Goal: Task Accomplishment & Management: Manage account settings

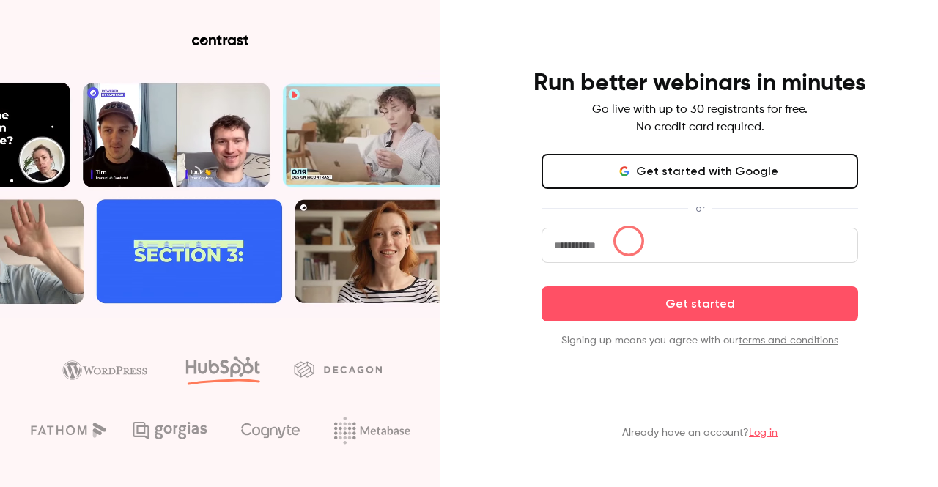
click at [629, 241] on input "email" at bounding box center [699, 245] width 317 height 35
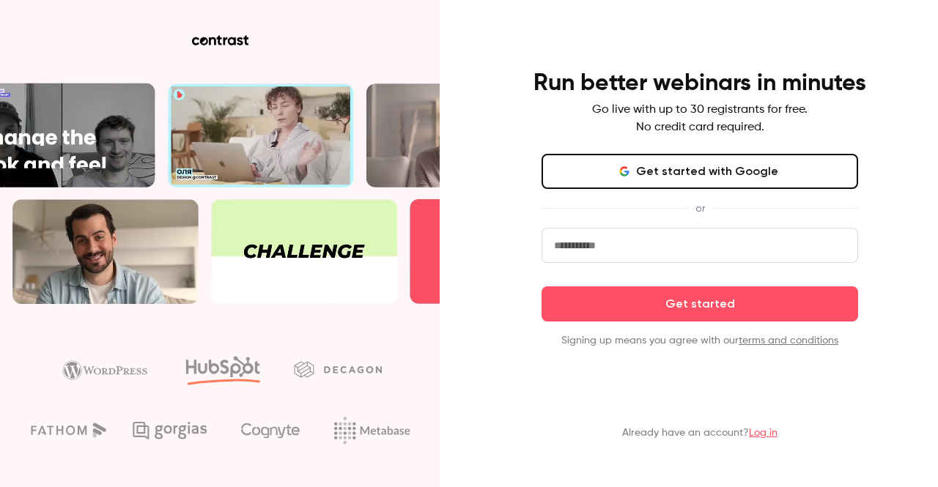
type input "**********"
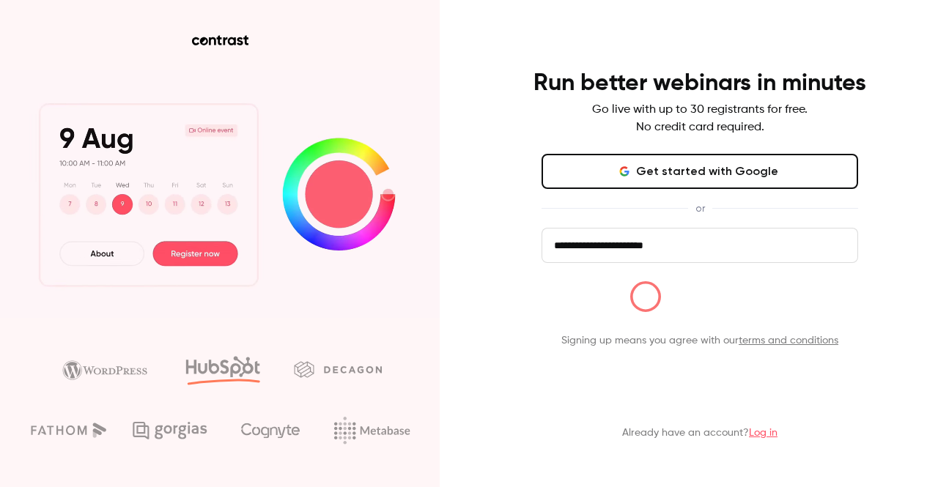
click at [644, 303] on button "Get started" at bounding box center [699, 303] width 317 height 35
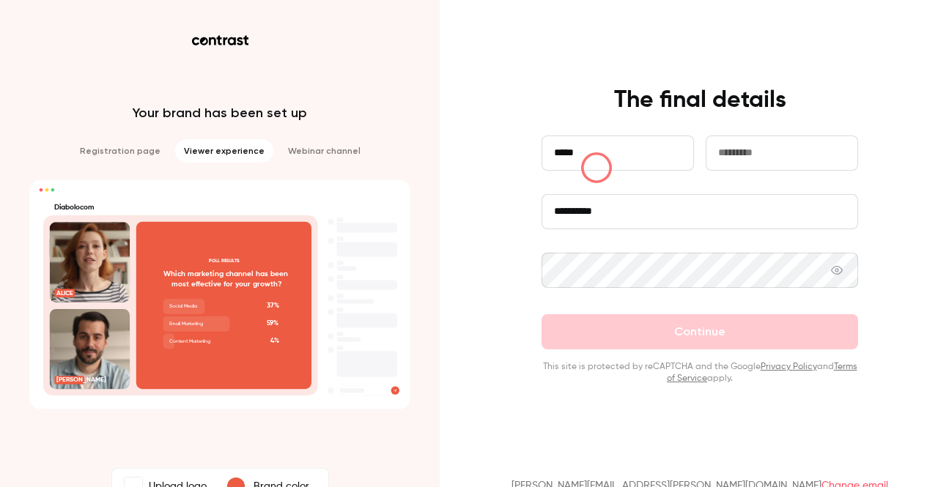
type input "*****"
type input "***"
click at [601, 289] on div at bounding box center [699, 284] width 317 height 62
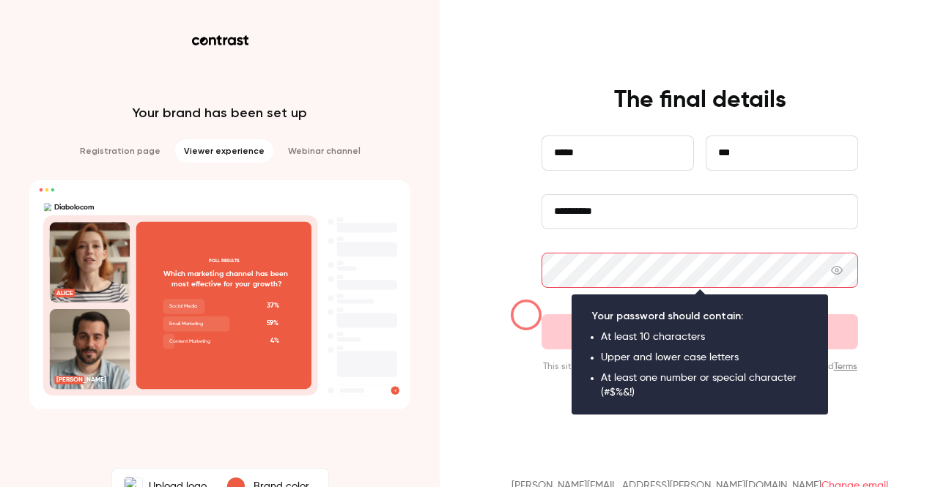
click at [525, 313] on div "**********" at bounding box center [699, 235] width 381 height 299
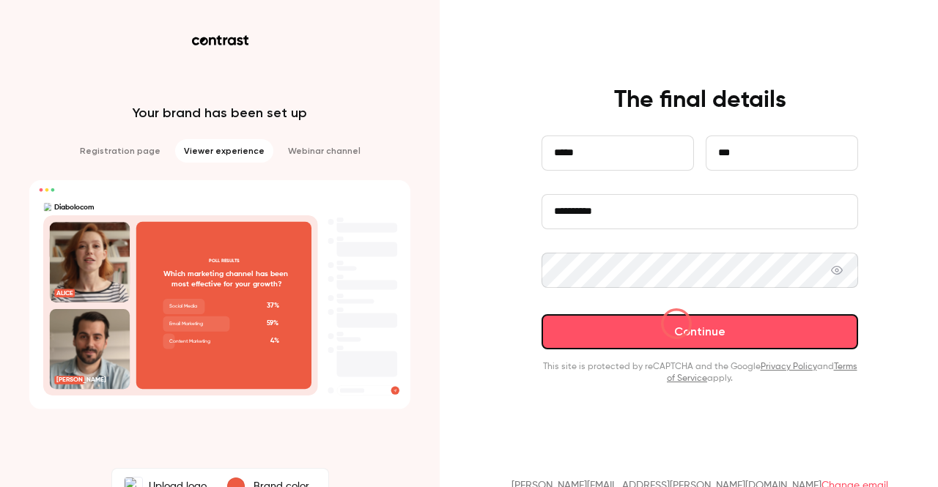
click at [676, 324] on button "Continue" at bounding box center [699, 331] width 317 height 35
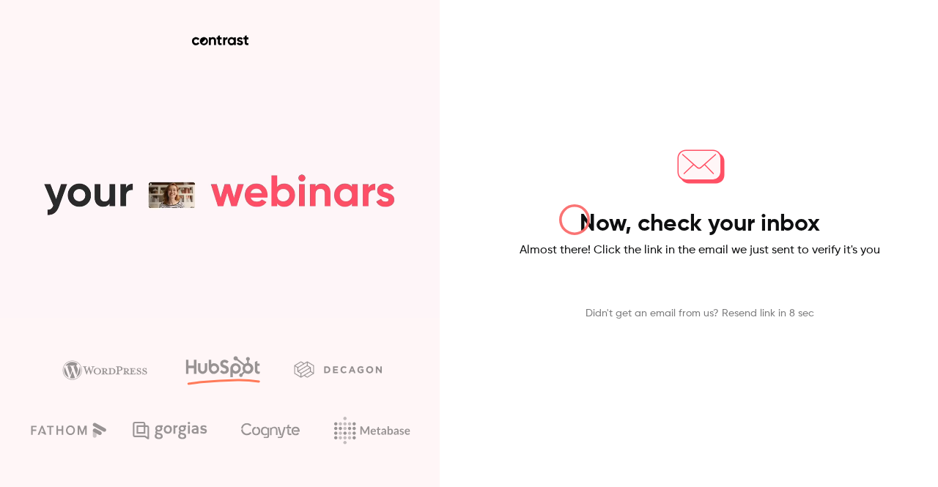
click at [574, 220] on div "Now, check your inbox Almost there! Click the link in the email we just sent to…" at bounding box center [700, 229] width 361 height 184
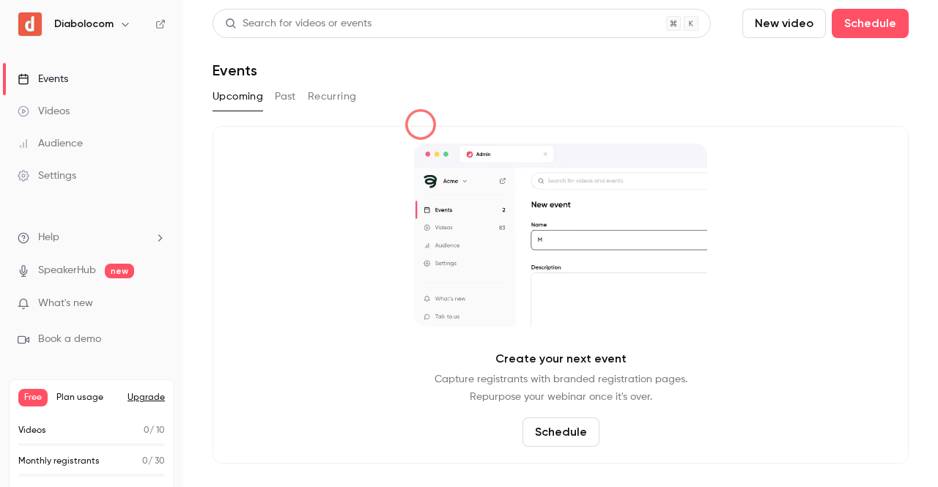
drag, startPoint x: 0, startPoint y: 0, endPoint x: 421, endPoint y: 89, distance: 430.6
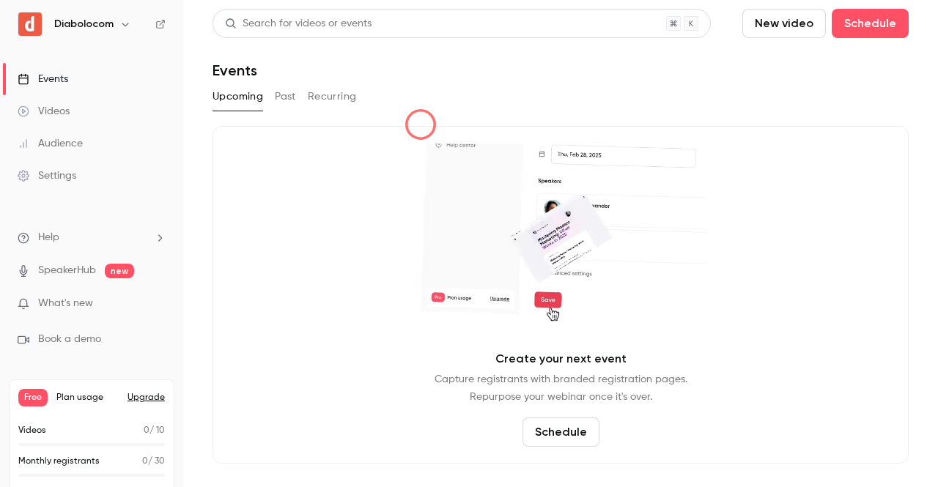
click at [421, 89] on html "Diabolocom Events Videos Audience Settings Help SpeakerHub new What's new Book …" at bounding box center [469, 243] width 938 height 487
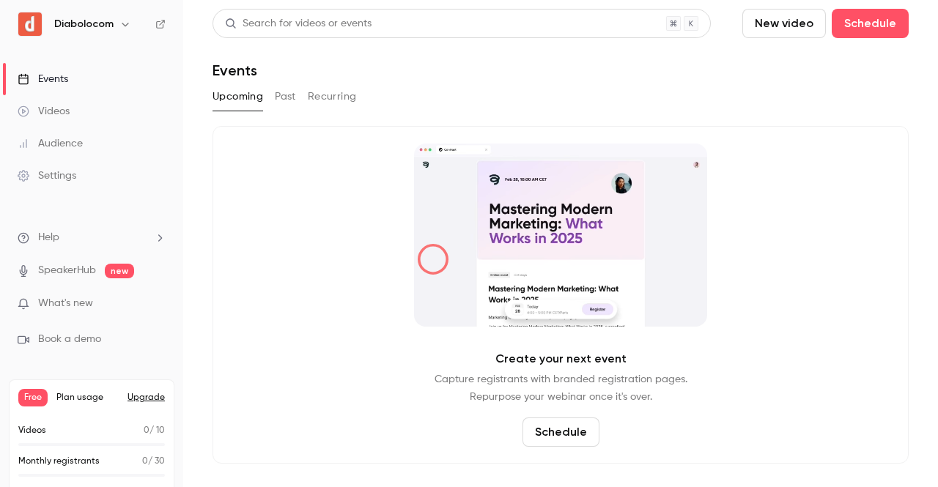
scroll to position [15, 0]
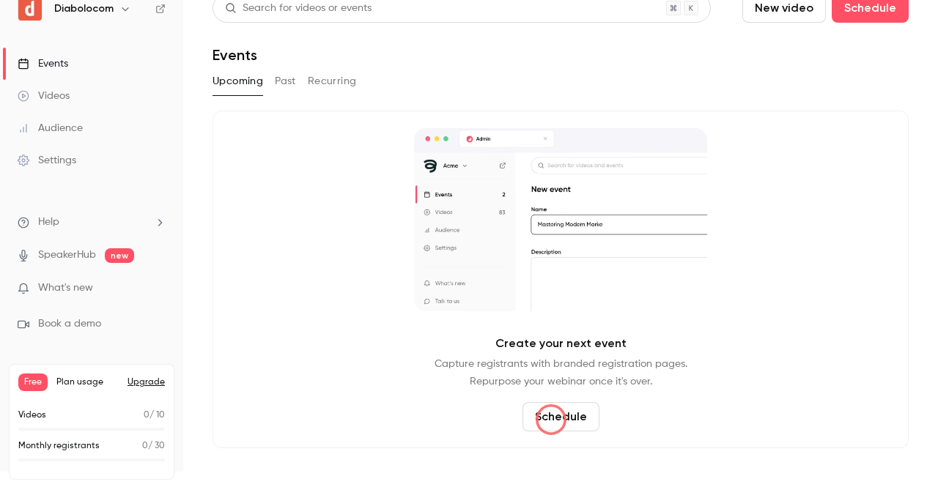
click at [551, 421] on button "Schedule" at bounding box center [560, 416] width 77 height 29
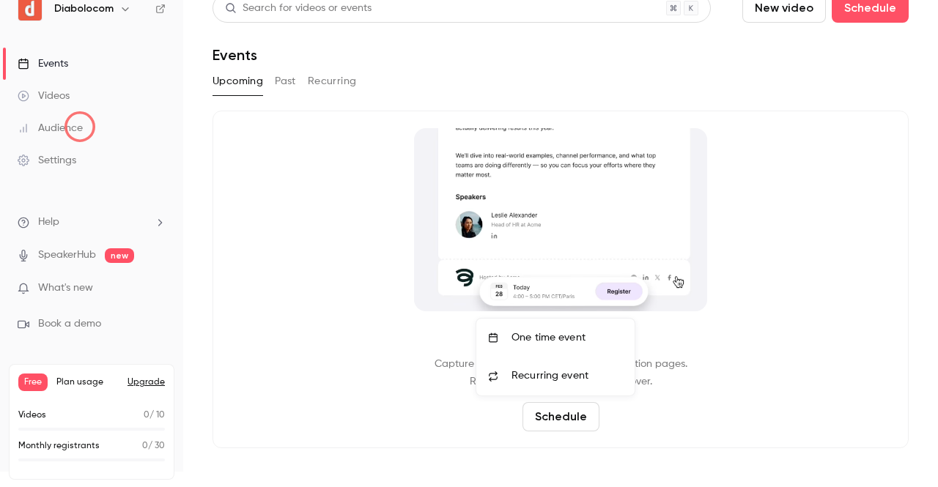
click at [80, 127] on div at bounding box center [469, 243] width 938 height 487
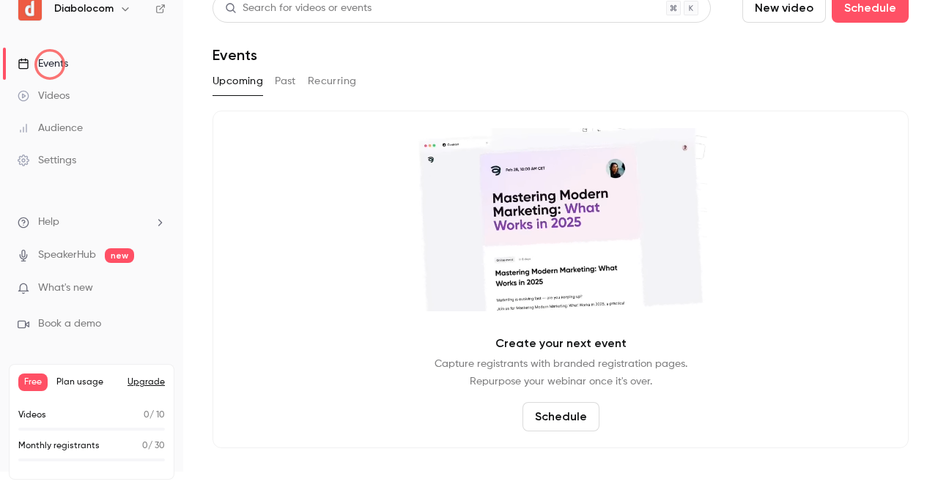
click at [50, 64] on div "Events" at bounding box center [43, 63] width 51 height 15
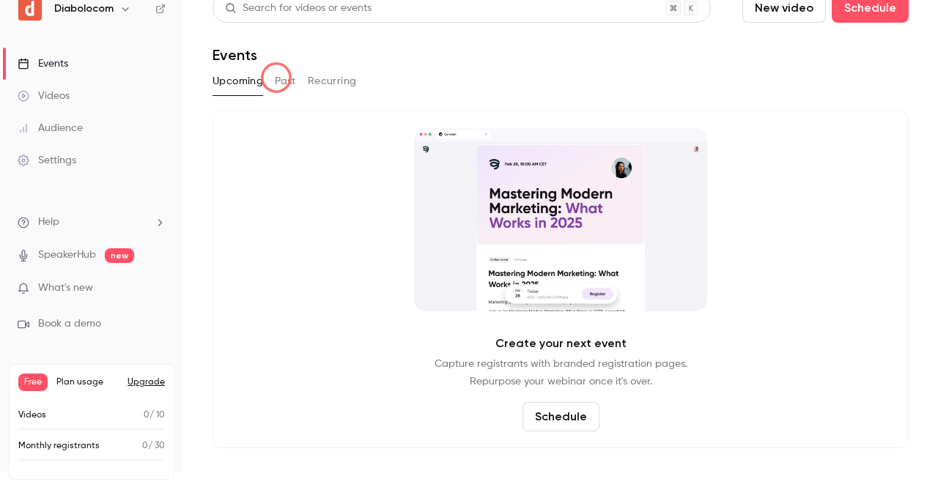
click at [276, 78] on button "Past" at bounding box center [285, 81] width 21 height 23
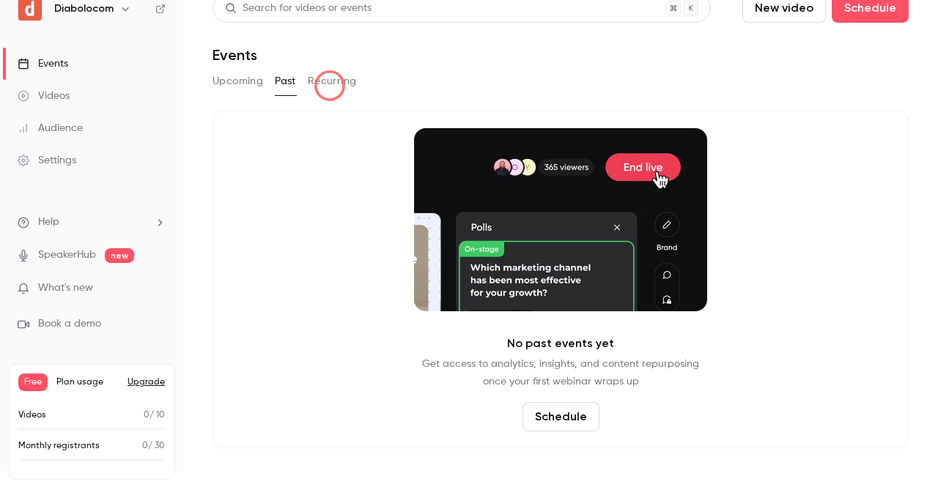
click at [330, 86] on button "Recurring" at bounding box center [332, 81] width 49 height 23
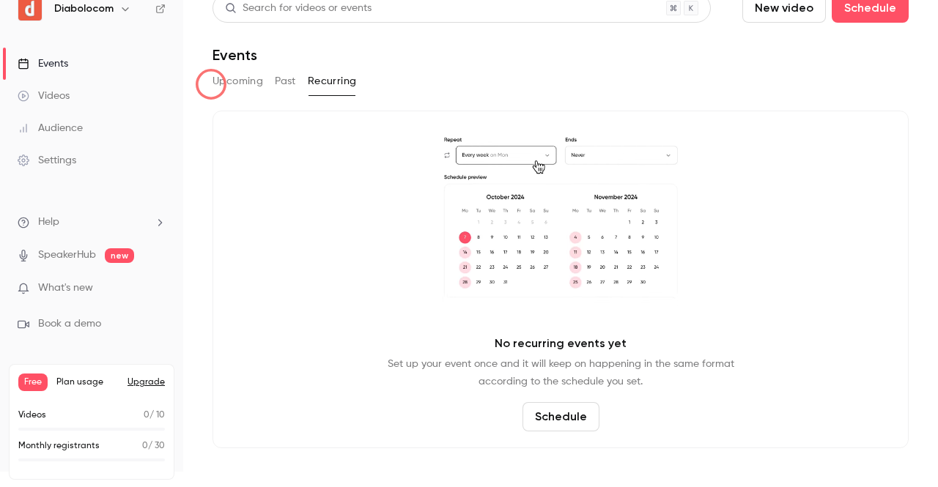
click at [210, 82] on main "Search for videos or events New video Schedule Events Upcoming Past Recurring N…" at bounding box center [560, 228] width 755 height 487
click at [224, 82] on button "Upcoming" at bounding box center [237, 81] width 51 height 23
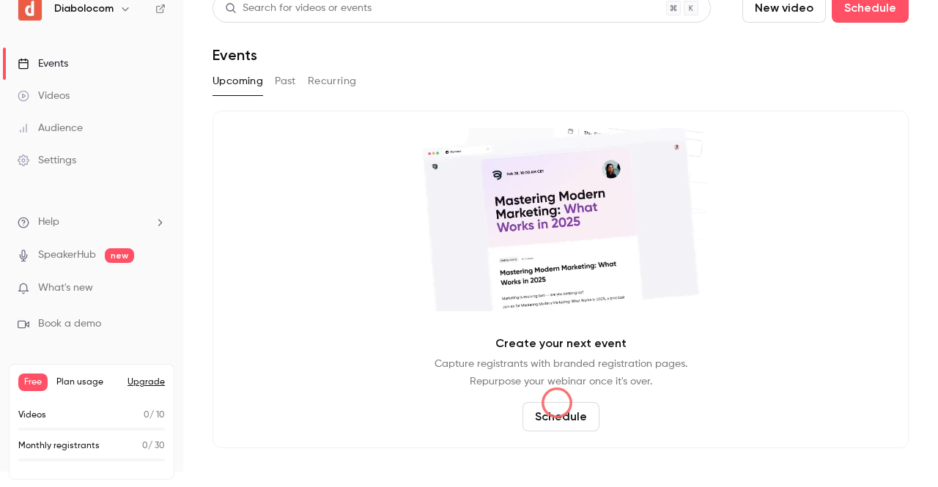
click at [557, 403] on button "Schedule" at bounding box center [560, 416] width 77 height 29
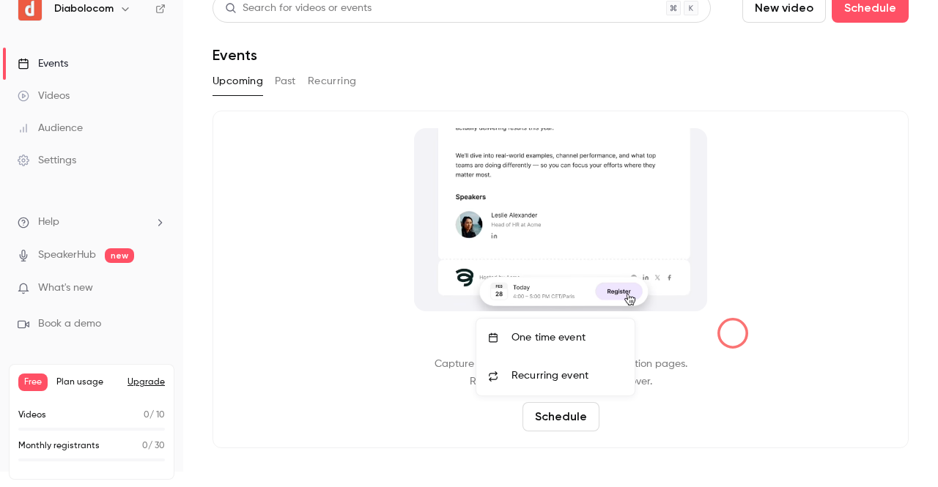
click at [747, 330] on div at bounding box center [469, 243] width 938 height 487
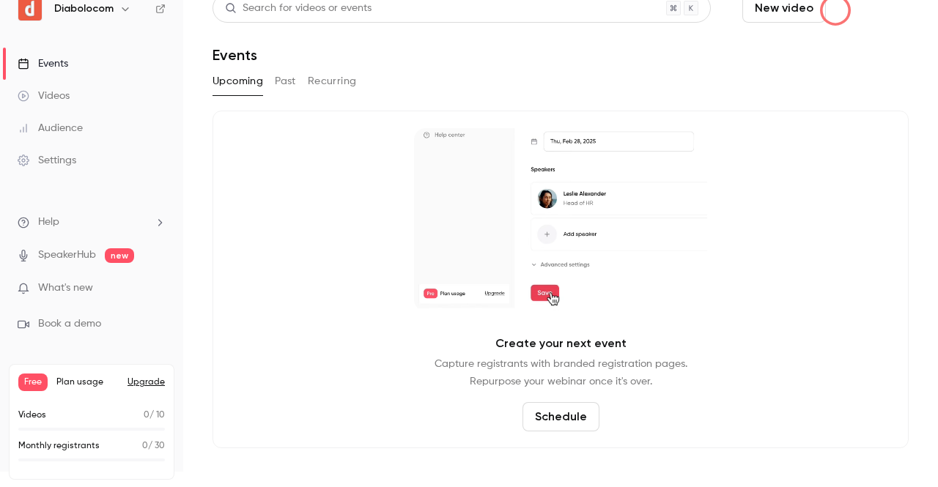
click at [835, 10] on button "Schedule" at bounding box center [870, 7] width 77 height 29
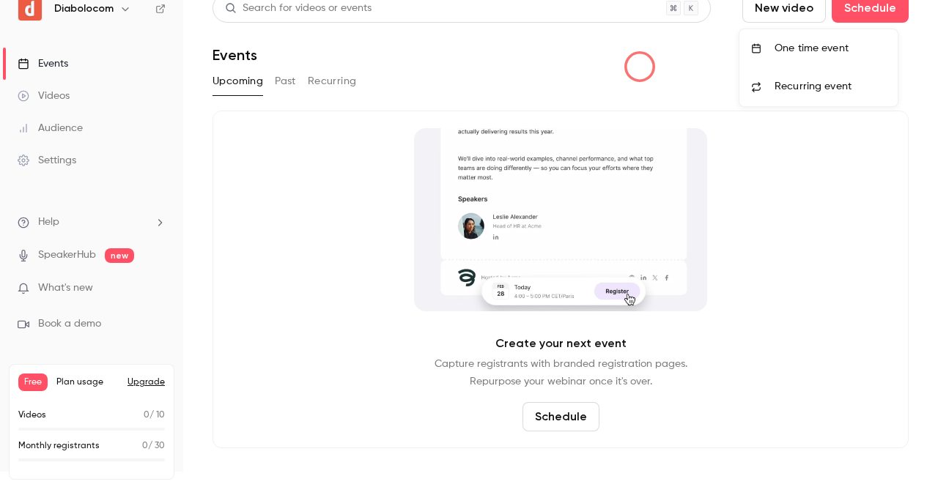
click at [640, 67] on div at bounding box center [469, 243] width 938 height 487
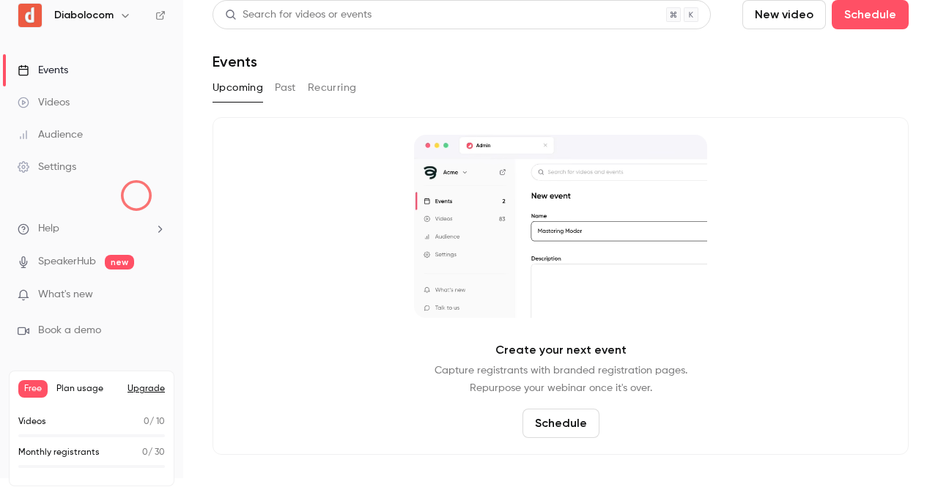
scroll to position [15, 0]
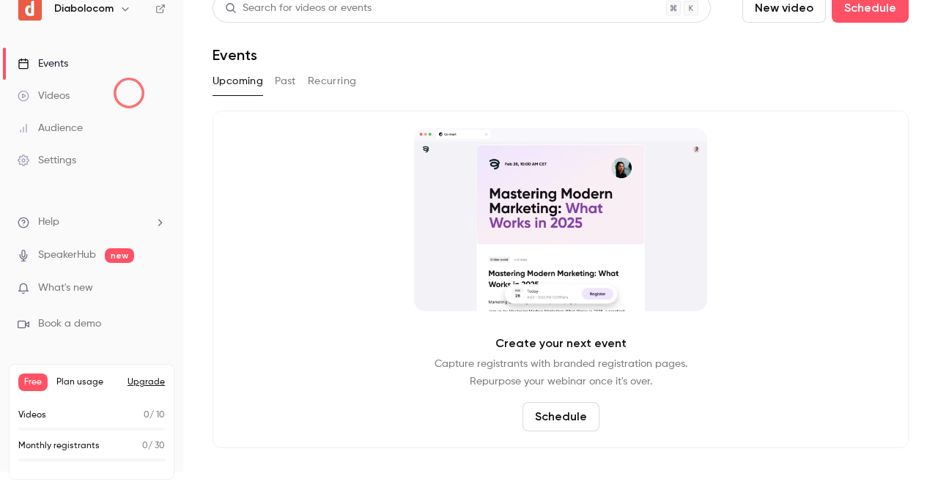
click at [129, 93] on link "Videos" at bounding box center [91, 96] width 183 height 32
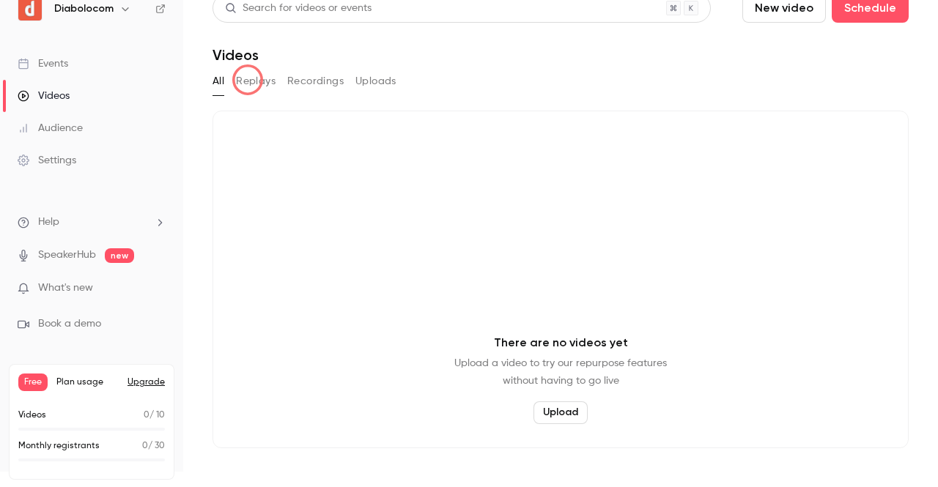
drag, startPoint x: 129, startPoint y: 93, endPoint x: 246, endPoint y: 81, distance: 117.8
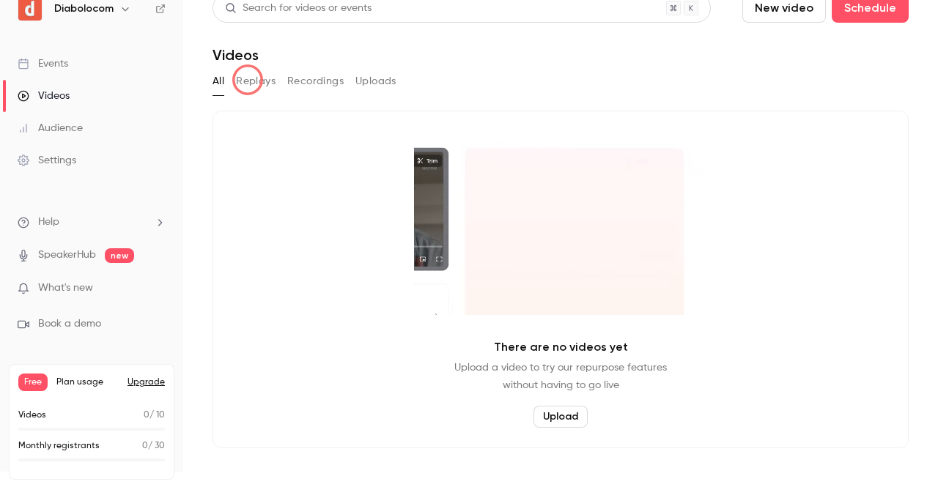
click at [246, 81] on div "Diabolocom Events Videos Audience Settings Help SpeakerHub new What's new Book …" at bounding box center [469, 243] width 938 height 487
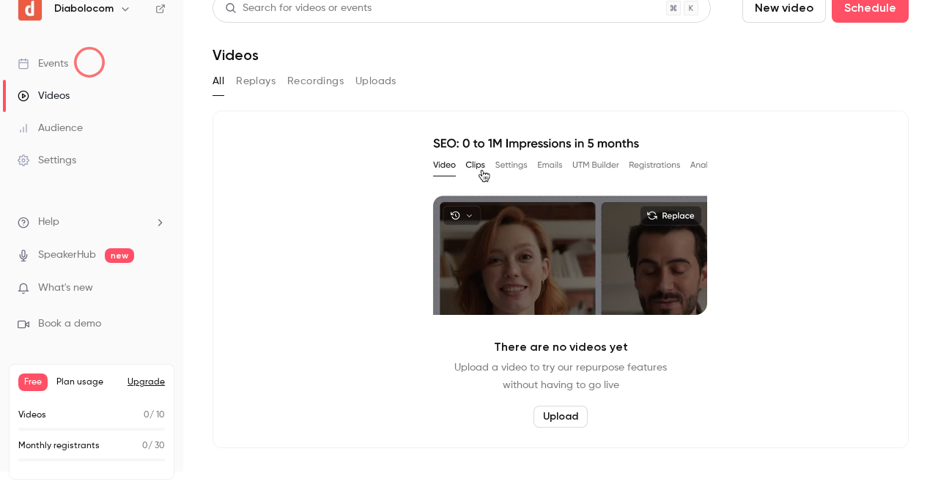
click at [89, 62] on link "Events" at bounding box center [91, 64] width 183 height 32
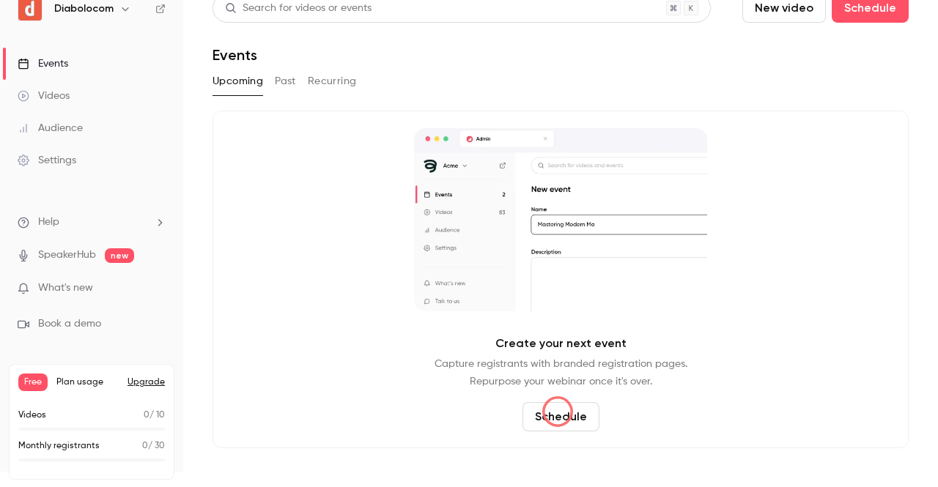
click at [557, 408] on button "Schedule" at bounding box center [560, 416] width 77 height 29
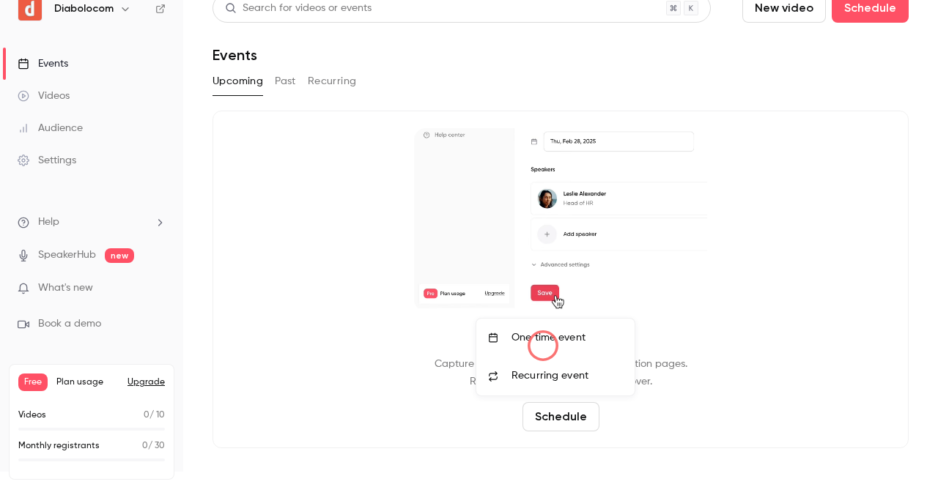
click at [543, 342] on div "One time event" at bounding box center [566, 337] width 111 height 15
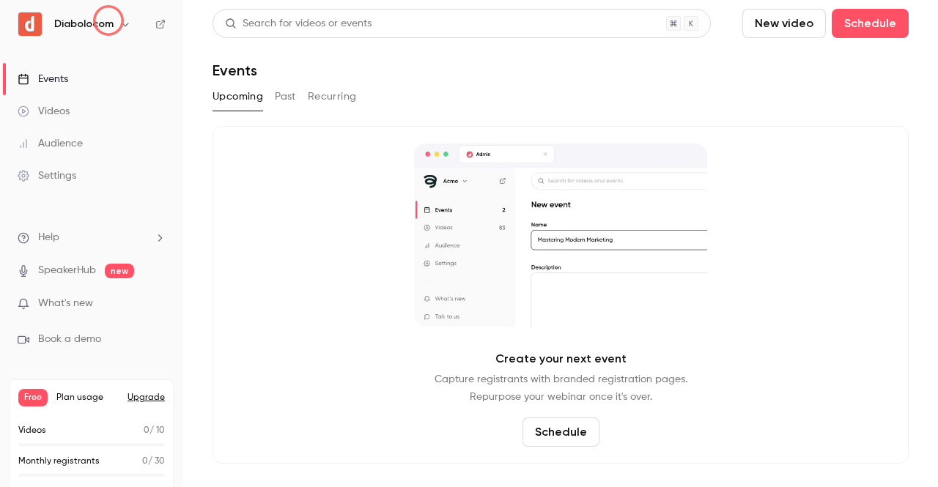
click at [108, 21] on h6 "Diabolocom" at bounding box center [83, 24] width 59 height 15
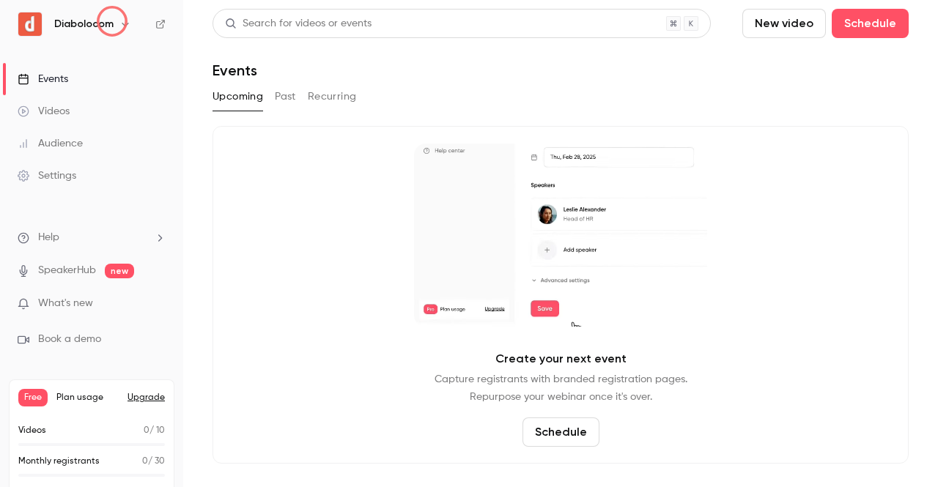
click at [113, 21] on div "Diabolocom" at bounding box center [98, 24] width 89 height 18
click at [119, 24] on icon "button" at bounding box center [125, 24] width 12 height 12
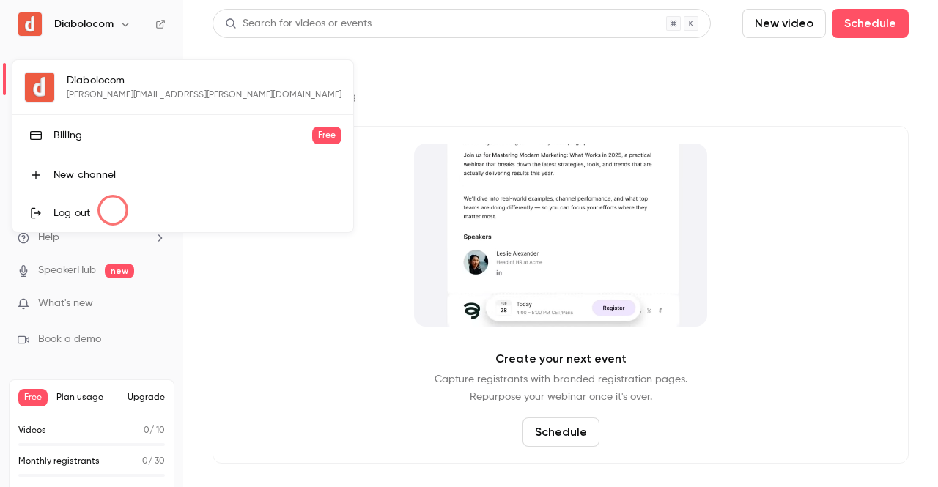
click at [113, 210] on div "Log out" at bounding box center [197, 213] width 288 height 15
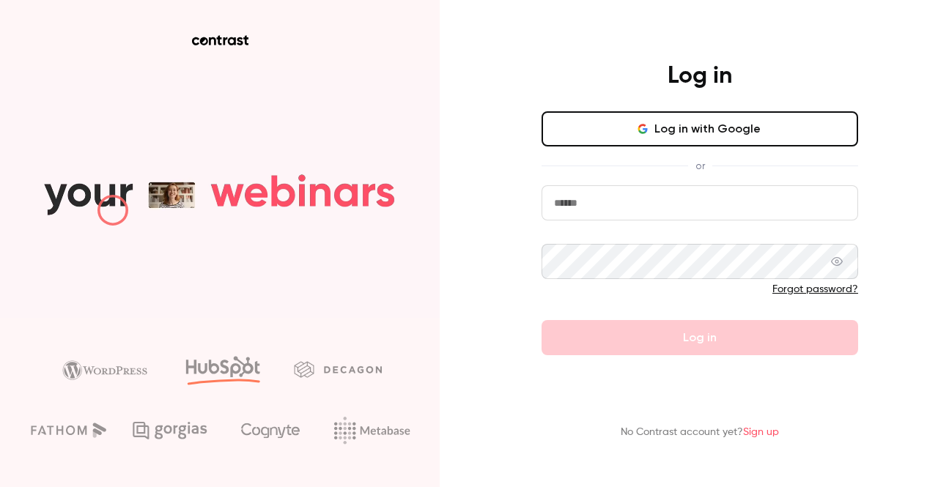
type input "**********"
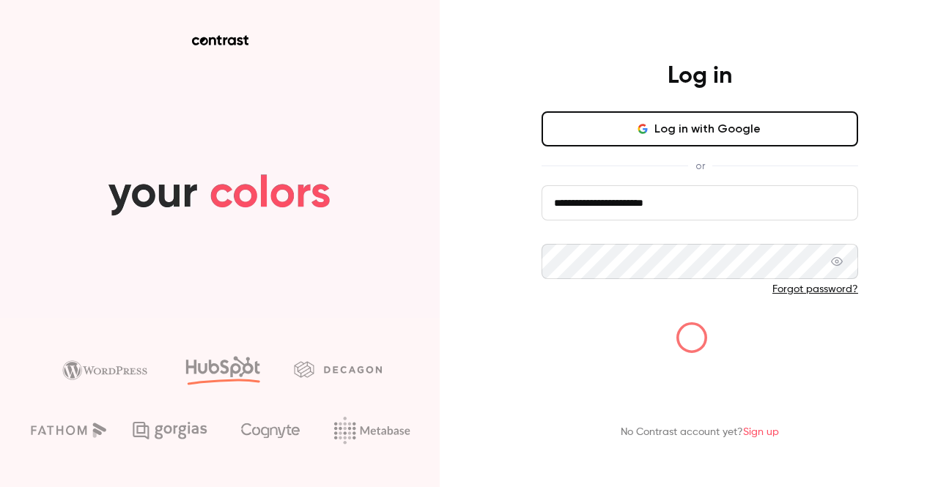
click at [692, 339] on button "Log in" at bounding box center [699, 337] width 317 height 35
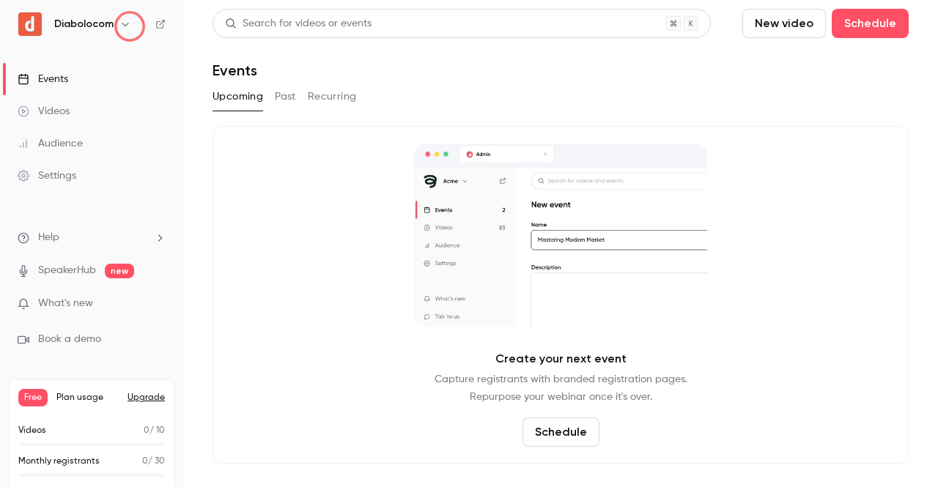
click at [130, 26] on button "button" at bounding box center [126, 24] width 18 height 18
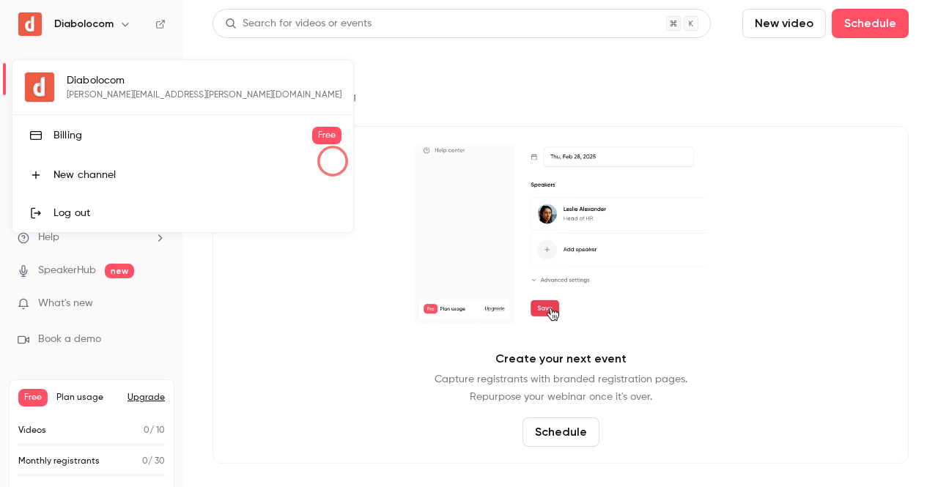
click at [333, 161] on div at bounding box center [469, 243] width 938 height 487
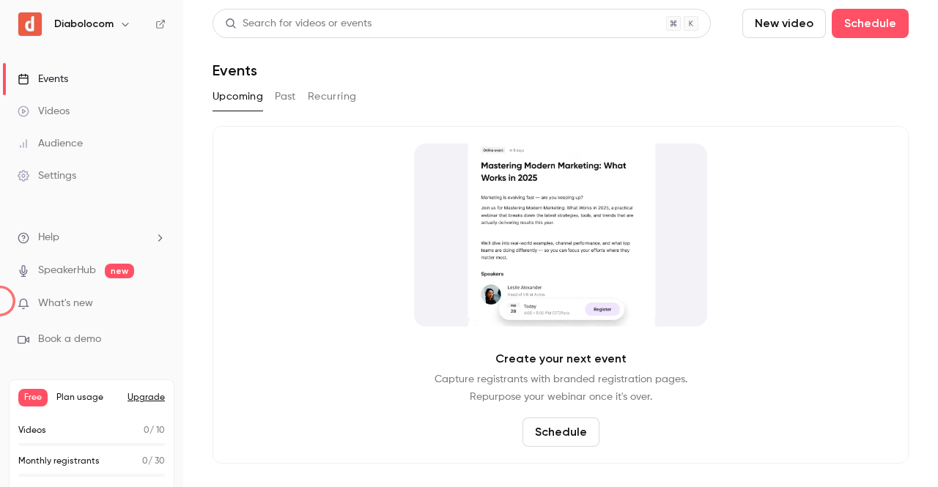
scroll to position [15, 0]
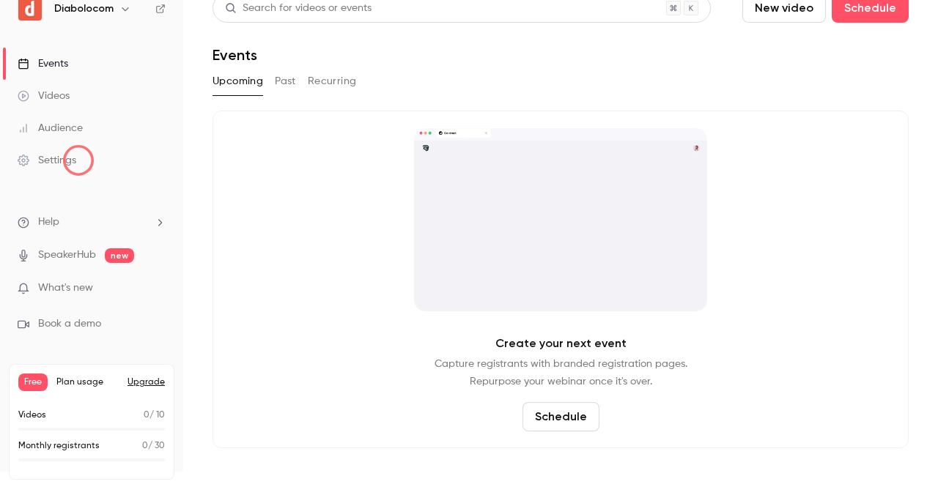
click at [79, 160] on link "Settings" at bounding box center [91, 160] width 183 height 32
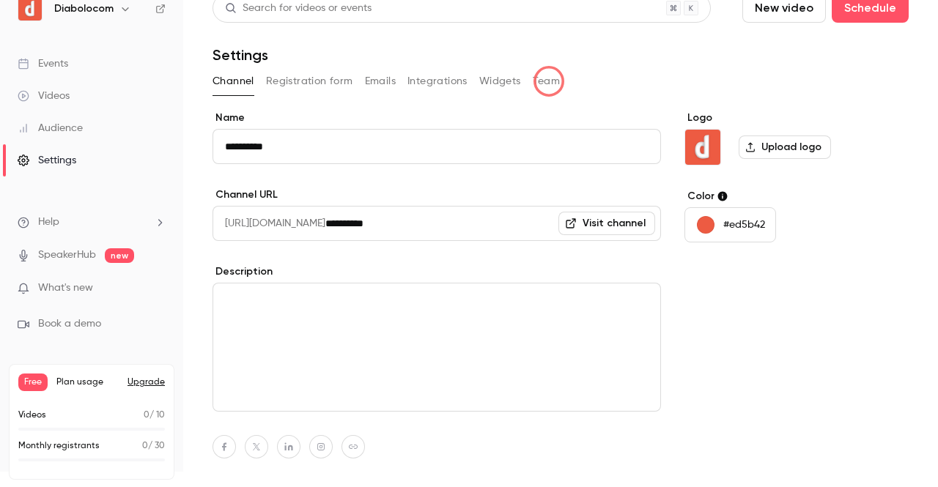
click at [549, 81] on button "Team" at bounding box center [547, 81] width 28 height 23
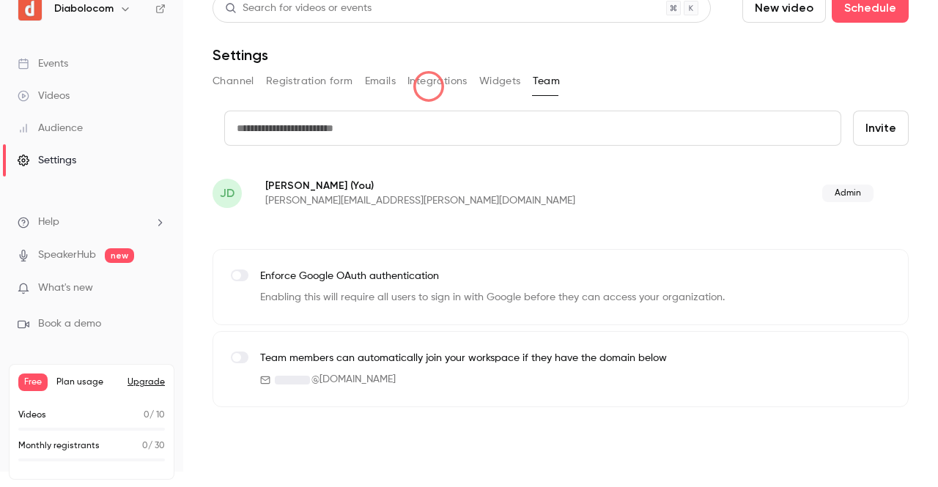
click at [429, 86] on button "Integrations" at bounding box center [437, 81] width 60 height 23
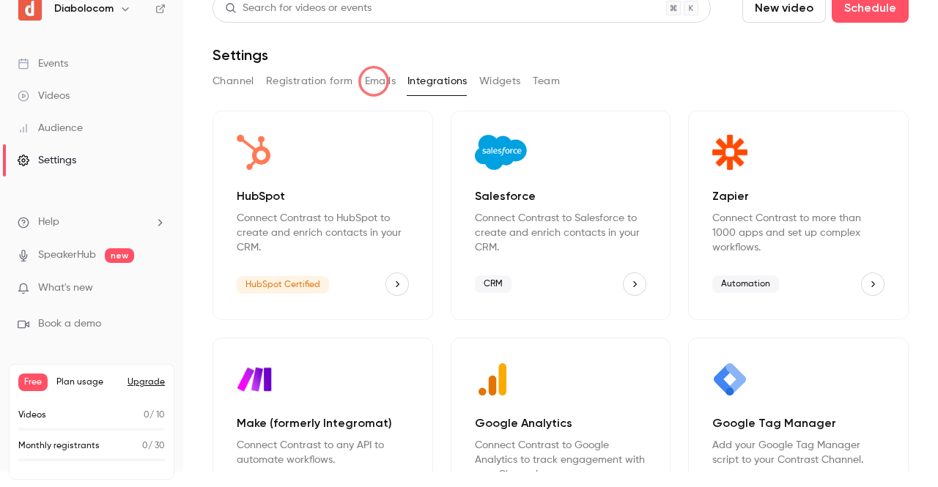
click at [374, 81] on button "Emails" at bounding box center [380, 81] width 31 height 23
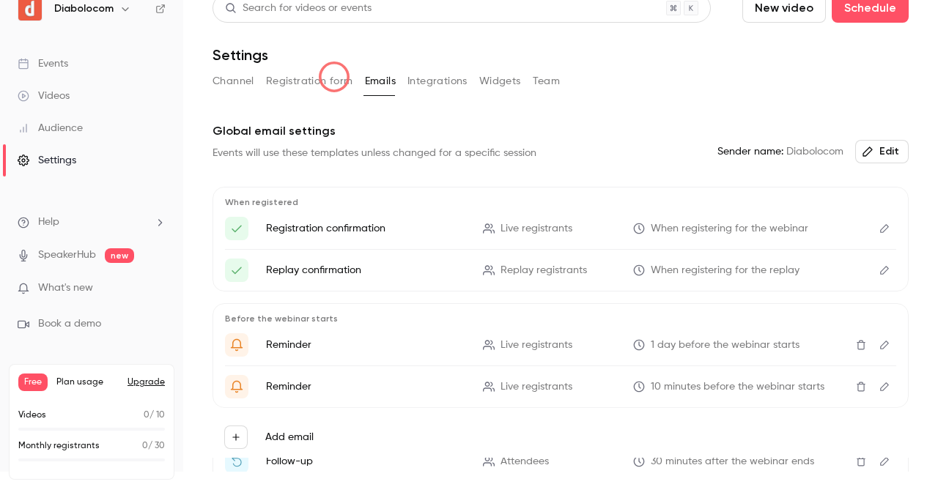
click at [334, 77] on button "Registration form" at bounding box center [309, 81] width 87 height 23
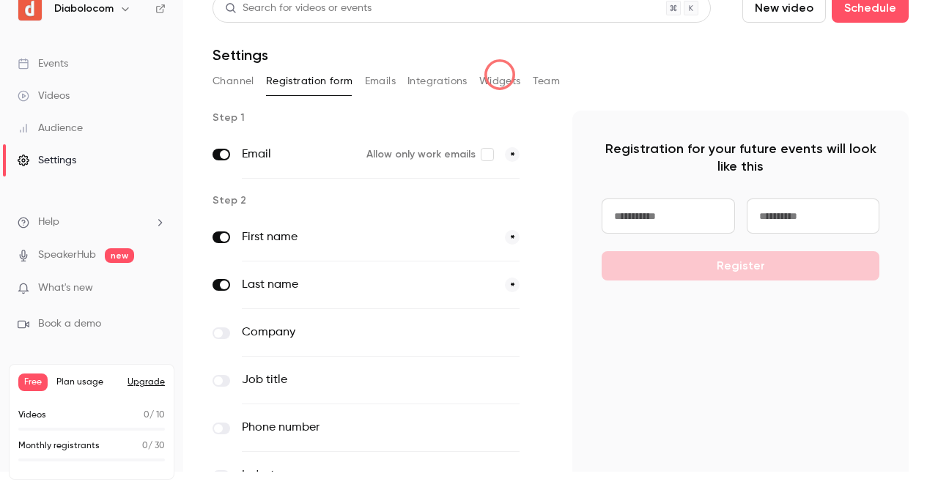
click at [501, 77] on button "Widgets" at bounding box center [500, 81] width 42 height 23
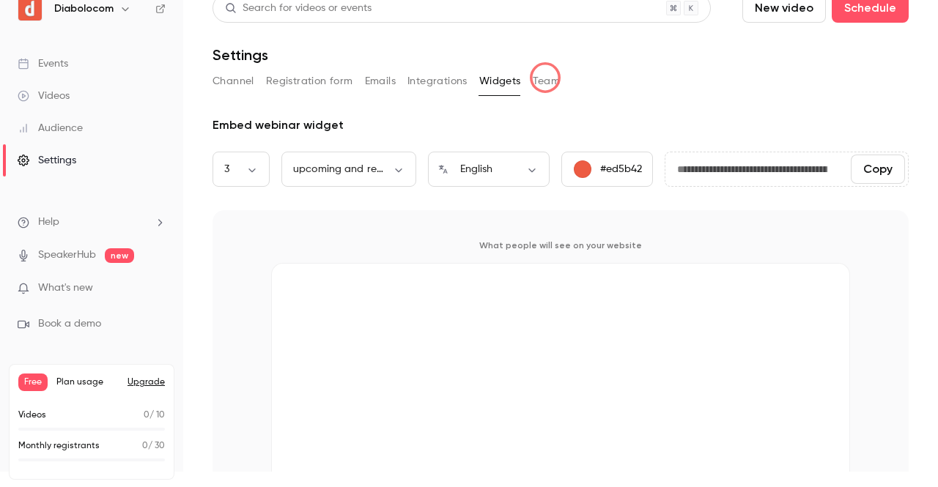
click at [545, 78] on button "Team" at bounding box center [547, 81] width 28 height 23
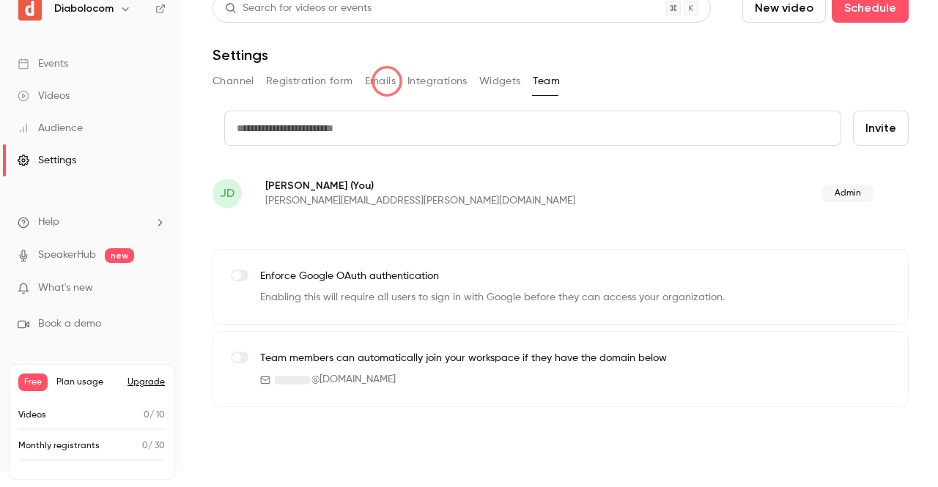
click at [387, 81] on button "Emails" at bounding box center [380, 81] width 31 height 23
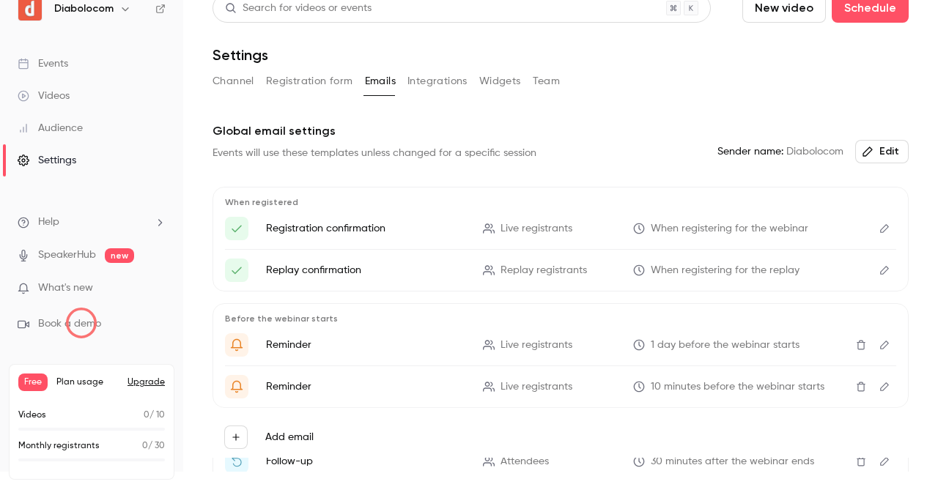
click at [81, 323] on span "Book a demo" at bounding box center [69, 324] width 63 height 15
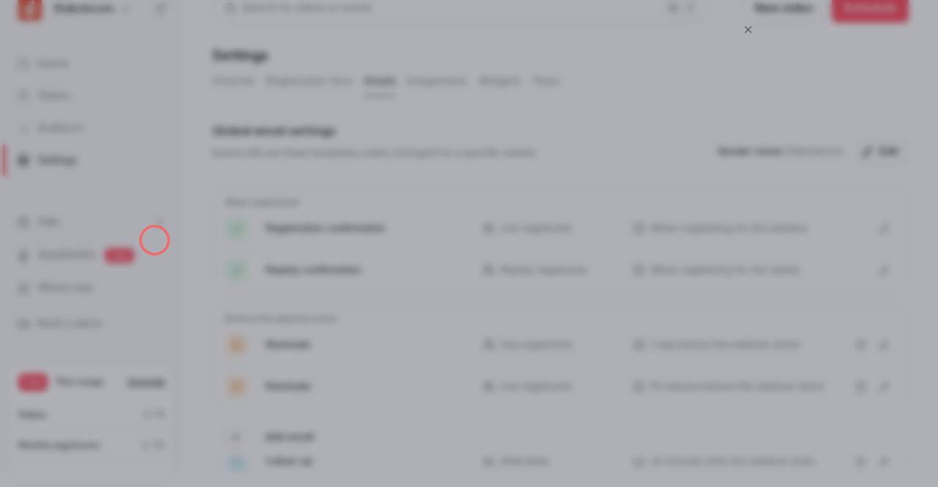
click at [155, 240] on div at bounding box center [469, 243] width 938 height 487
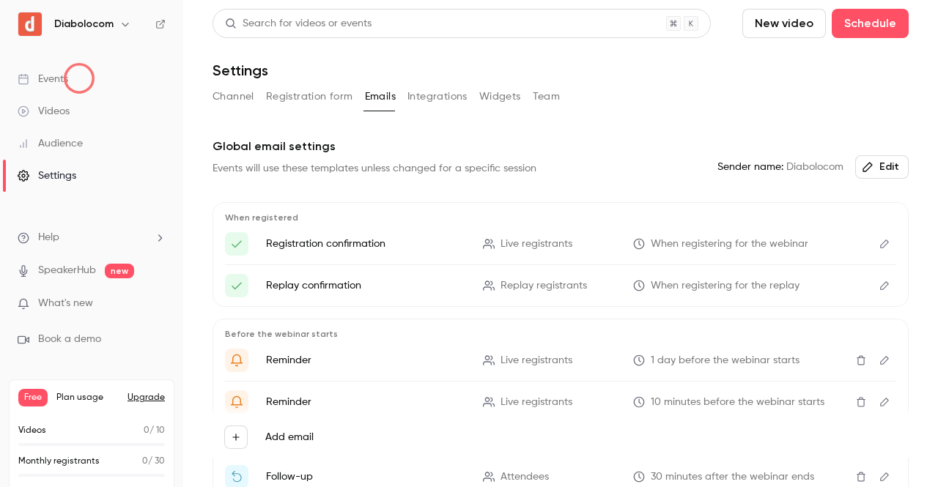
click at [79, 78] on link "Events" at bounding box center [91, 79] width 183 height 32
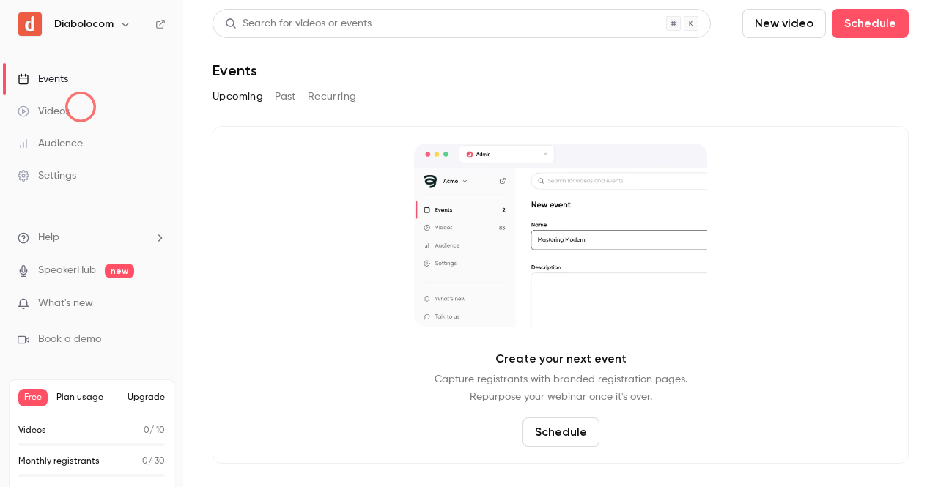
click at [81, 107] on link "Videos" at bounding box center [91, 111] width 183 height 32
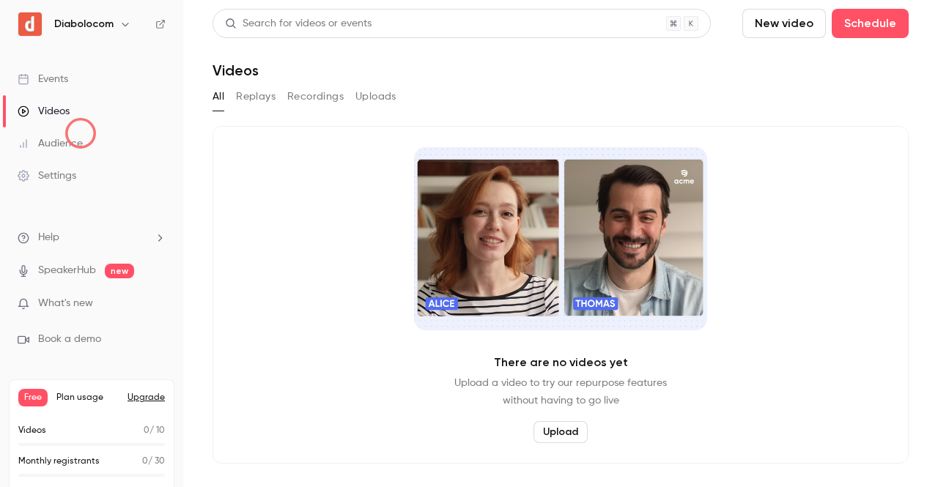
click at [81, 134] on link "Audience" at bounding box center [91, 143] width 183 height 32
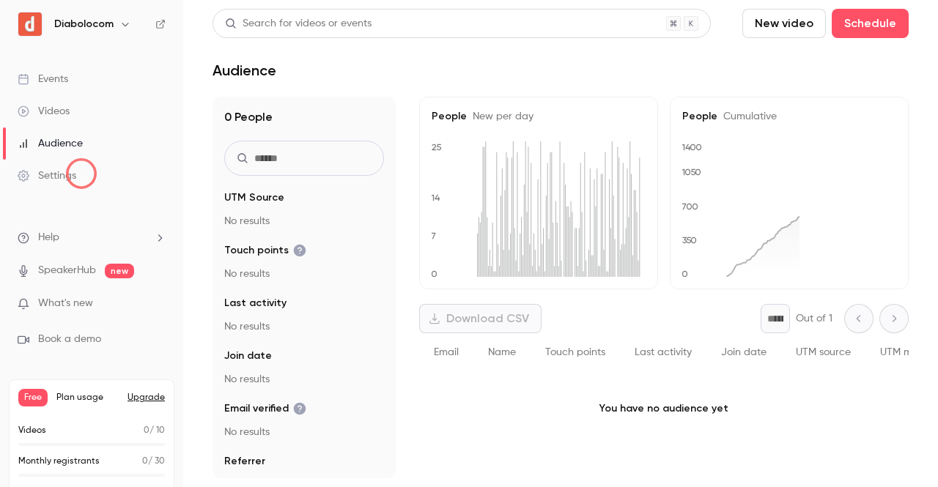
click at [81, 174] on link "Settings" at bounding box center [91, 176] width 183 height 32
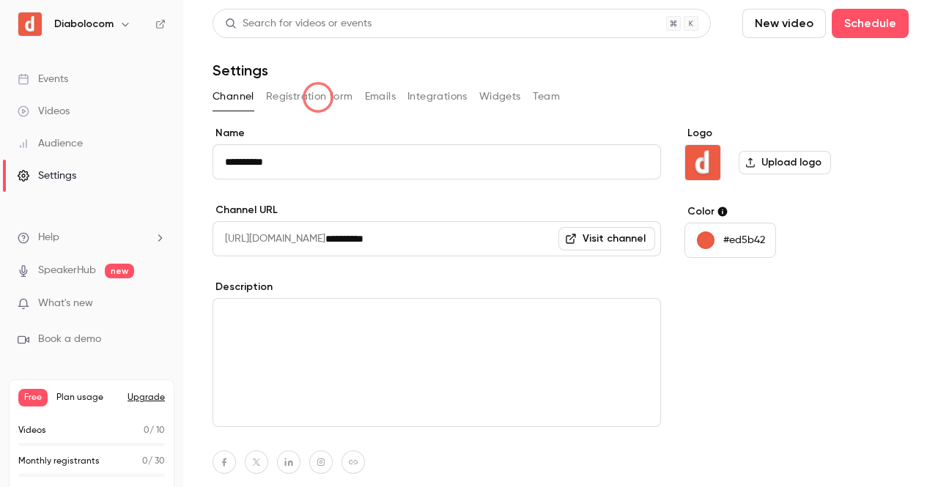
click at [318, 97] on button "Registration form" at bounding box center [309, 96] width 87 height 23
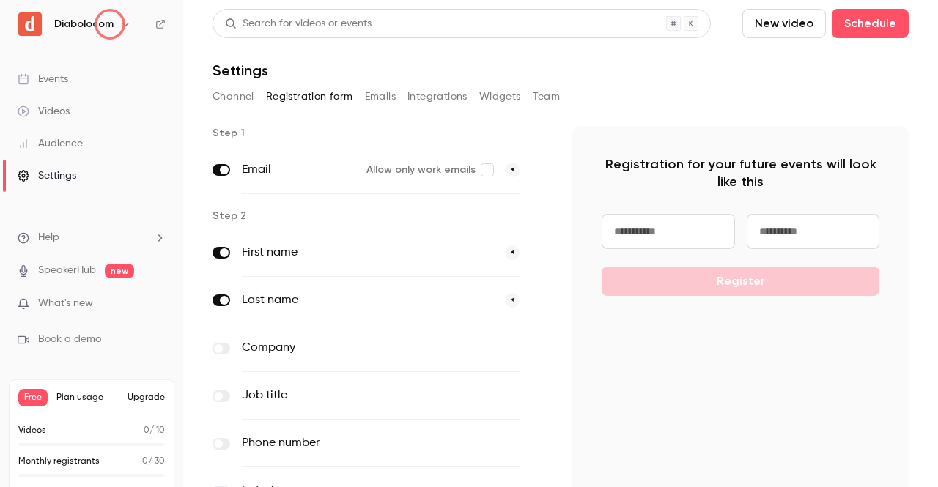
click at [110, 24] on h6 "Diabolocom" at bounding box center [83, 24] width 59 height 15
click at [125, 23] on icon "button" at bounding box center [125, 24] width 12 height 12
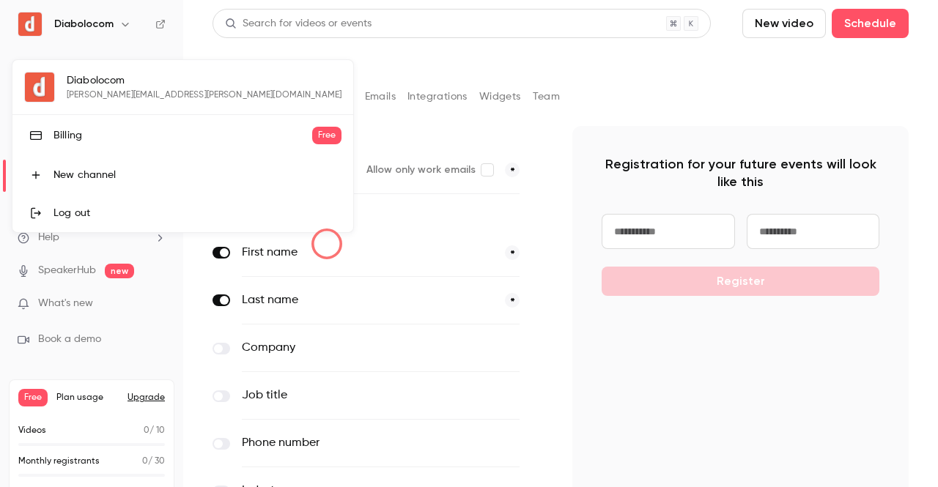
click at [330, 245] on div at bounding box center [469, 243] width 938 height 487
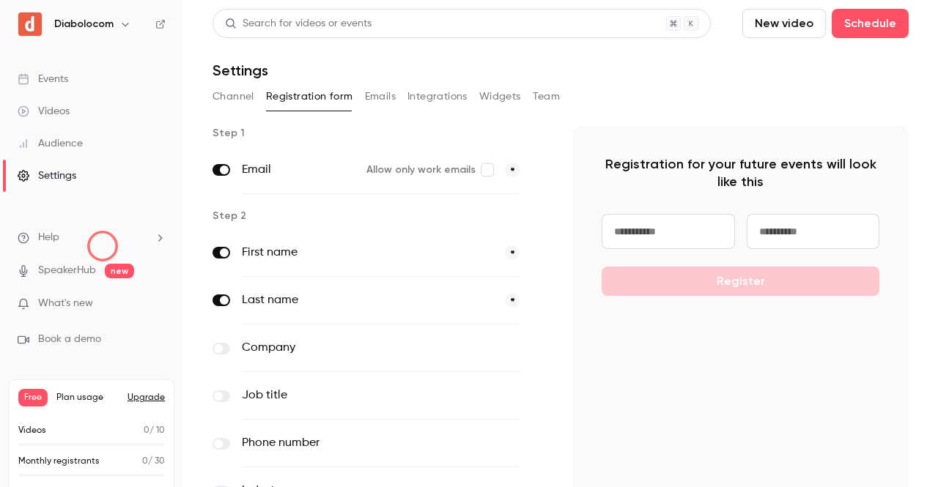
scroll to position [15, 0]
